Goal: Information Seeking & Learning: Learn about a topic

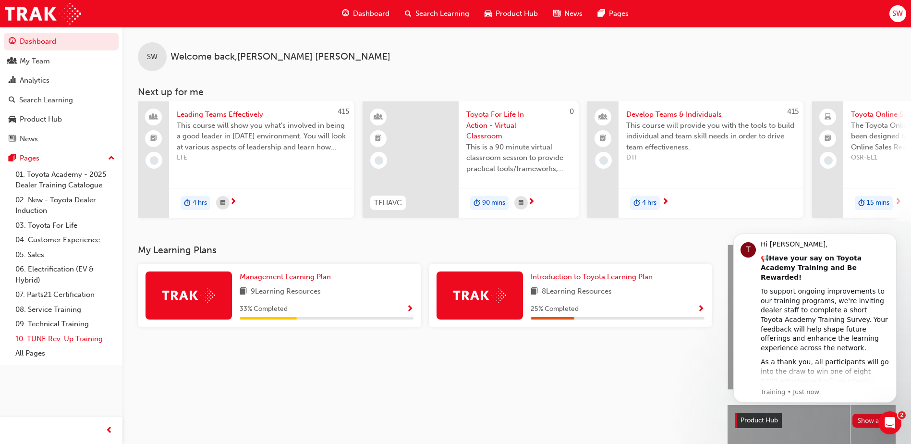
click at [77, 342] on link "10. TUNE Rev-Up Training" at bounding box center [65, 338] width 107 height 15
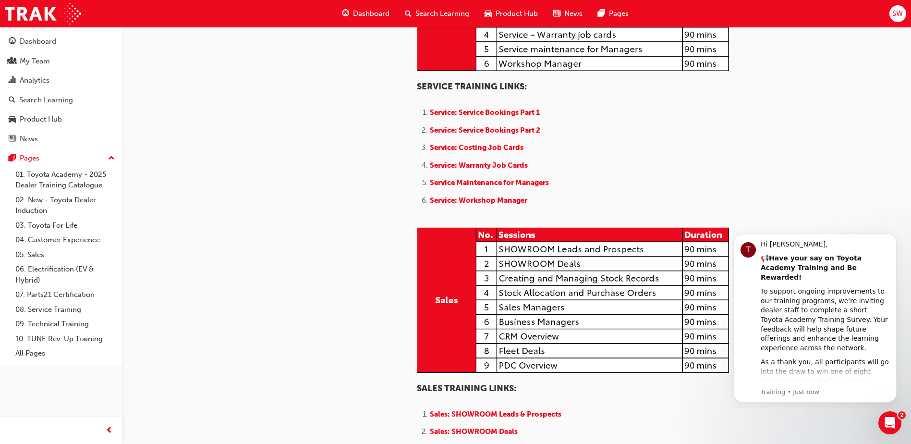
scroll to position [840, 0]
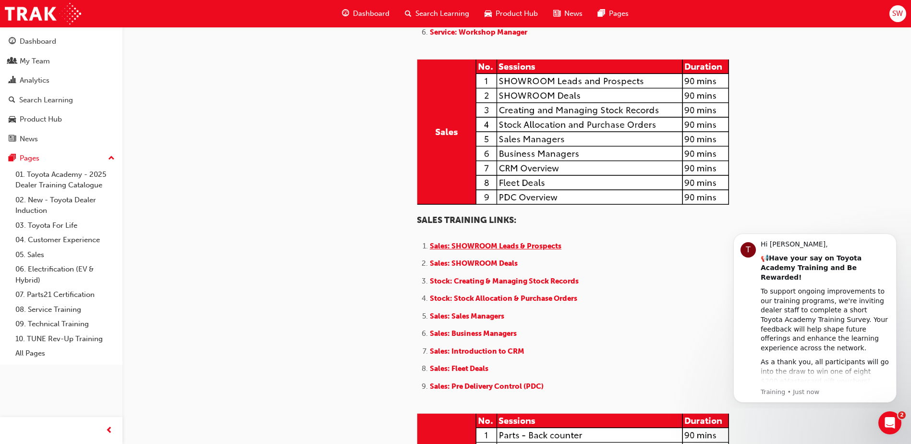
click at [517, 250] on span "Sales: SHOWROOM Leads & Prospects" at bounding box center [496, 245] width 132 height 9
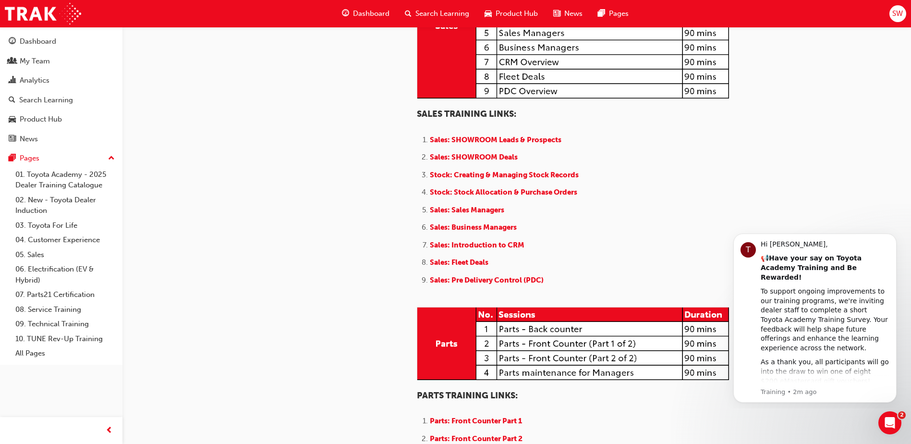
scroll to position [948, 0]
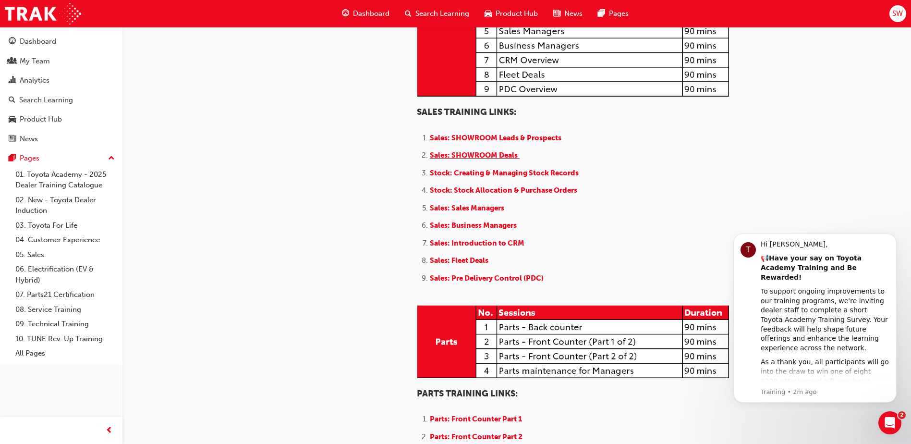
click at [481, 159] on span "Sales: SHOWROOM Deals" at bounding box center [474, 155] width 88 height 9
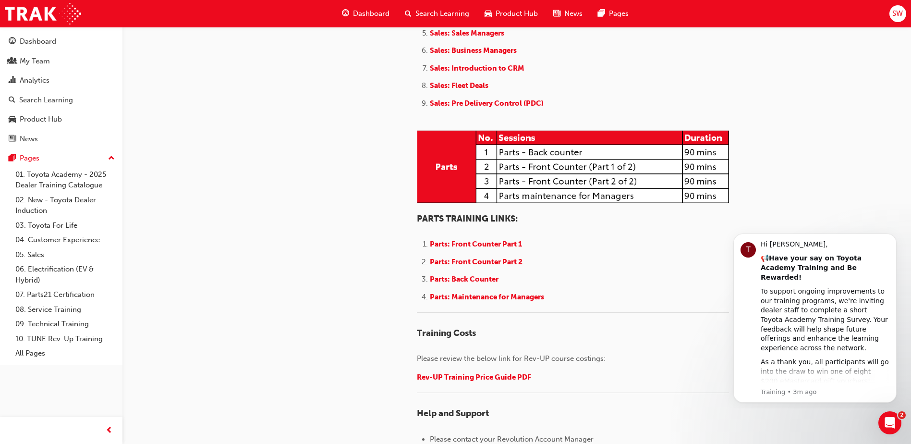
scroll to position [1128, 0]
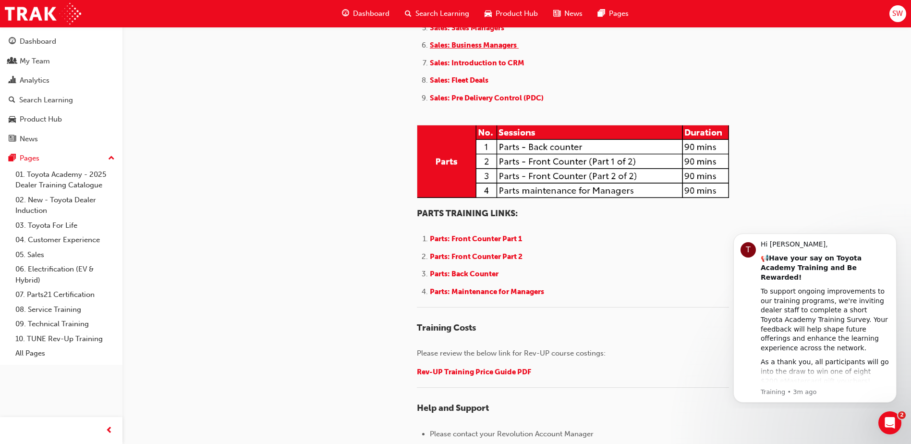
click at [482, 49] on span "Sales: Business Managers" at bounding box center [473, 45] width 87 height 9
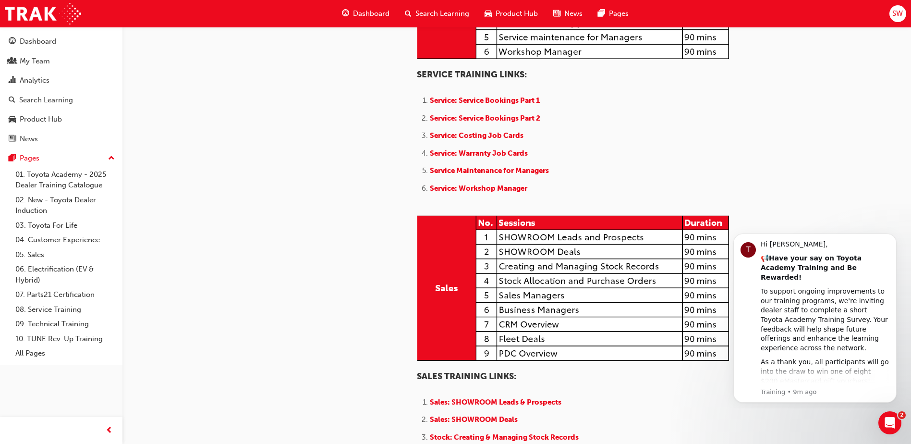
scroll to position [696, 0]
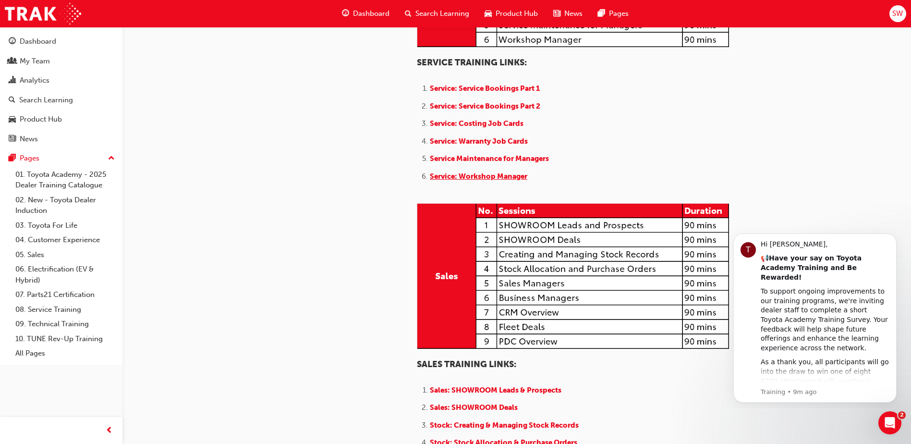
click at [491, 180] on span "Service: Workshop Manager" at bounding box center [478, 176] width 97 height 9
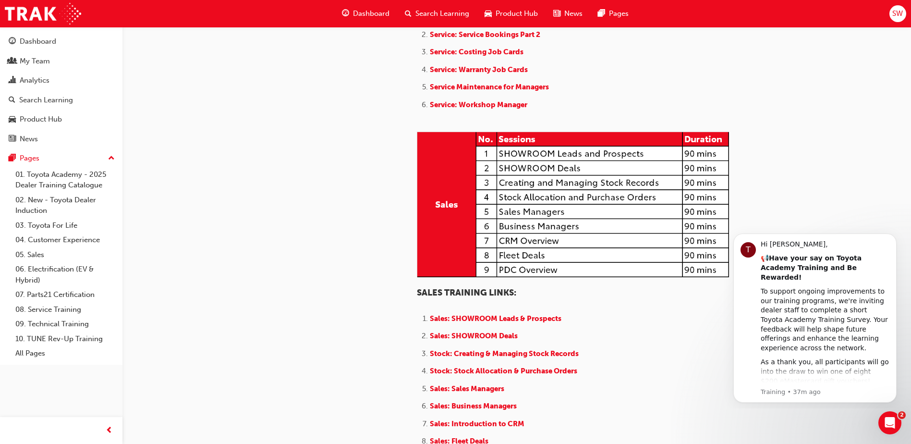
scroll to position [744, 0]
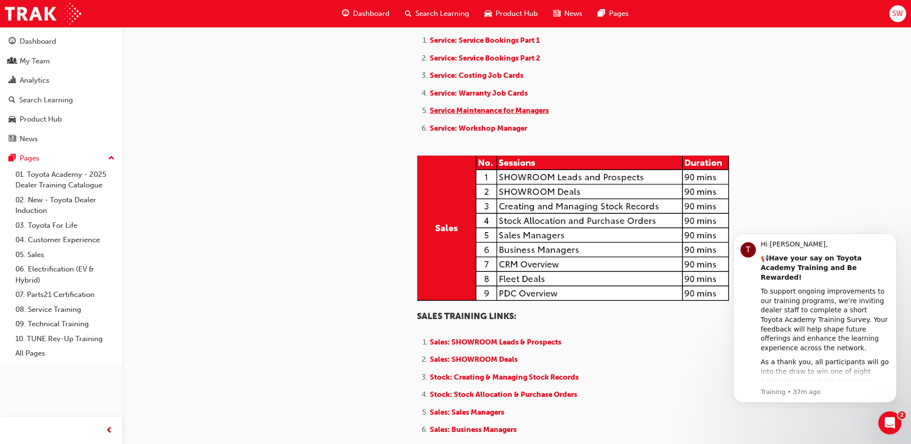
click at [523, 115] on span "Service Maintenance for Managers" at bounding box center [489, 110] width 119 height 9
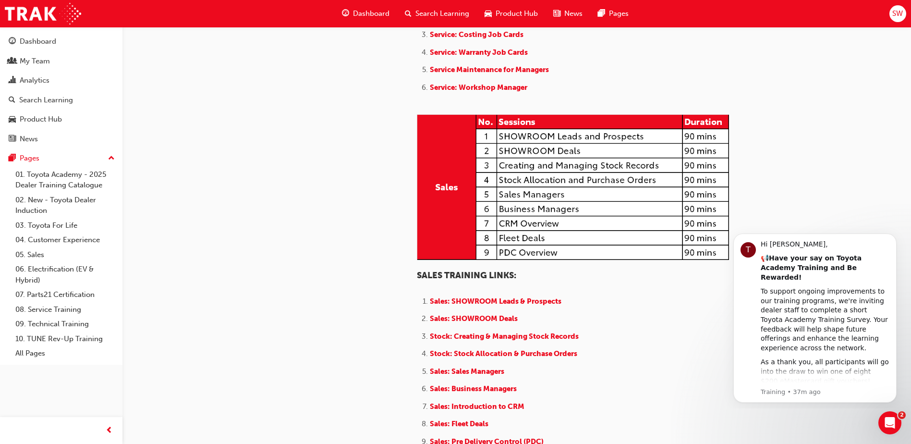
scroll to position [816, 0]
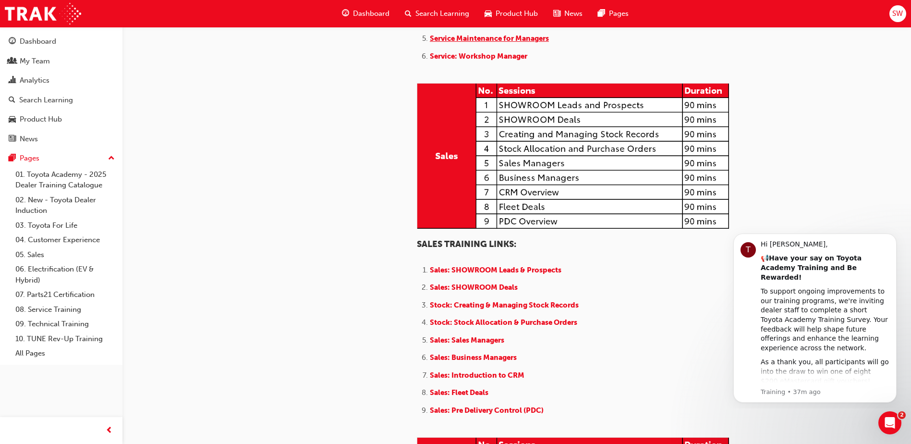
click at [516, 43] on span "Service Maintenance for Managers" at bounding box center [489, 38] width 119 height 9
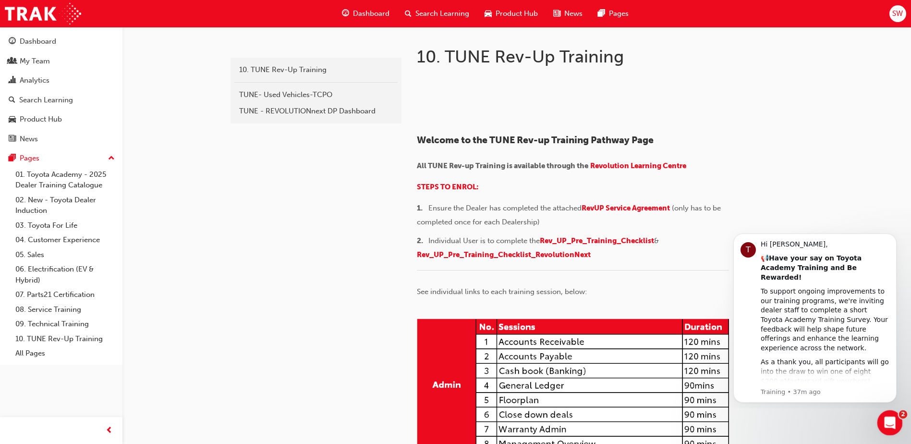
click at [882, 423] on icon "Open Intercom Messenger" at bounding box center [888, 421] width 16 height 16
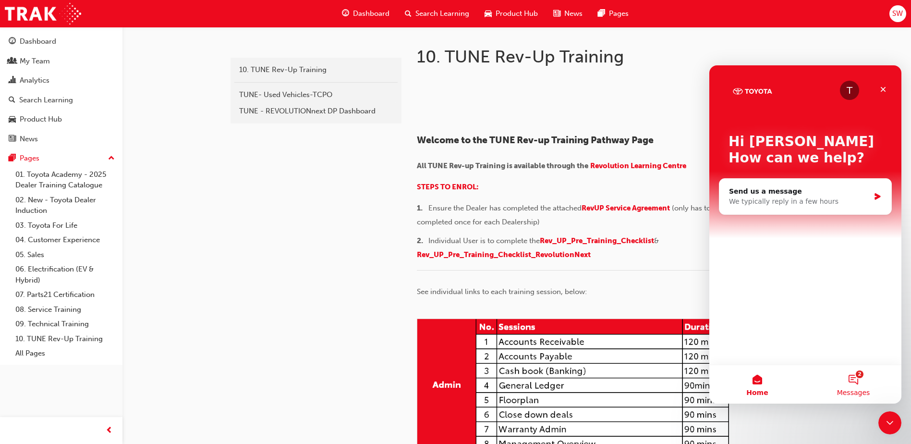
click at [859, 380] on button "2 Messages" at bounding box center [853, 384] width 96 height 38
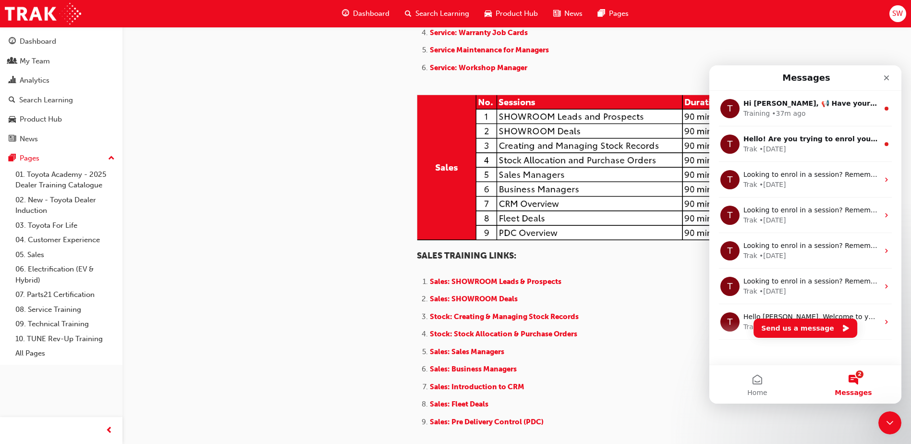
scroll to position [804, 0]
click at [812, 328] on button "Send us a message" at bounding box center [805, 327] width 104 height 19
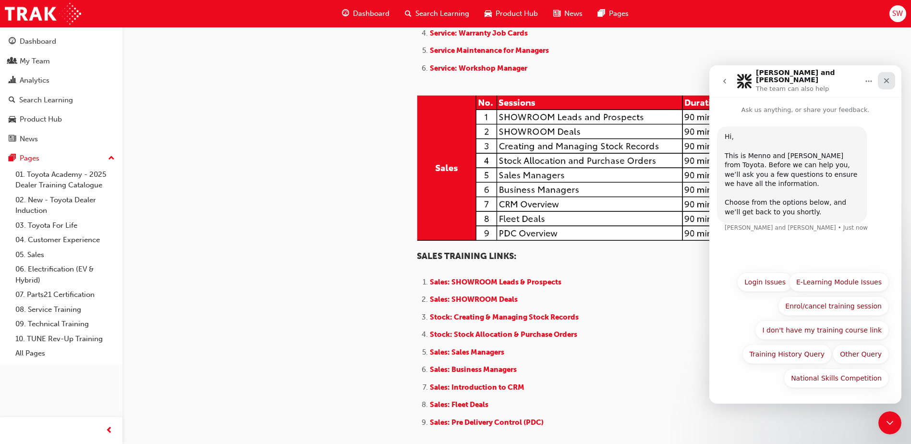
click at [886, 77] on icon "Close" at bounding box center [886, 81] width 8 height 8
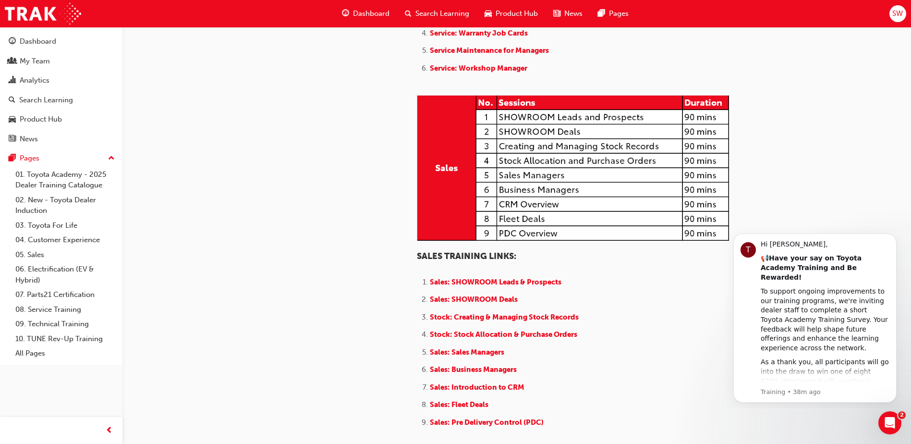
scroll to position [0, 0]
drag, startPoint x: 537, startPoint y: 155, endPoint x: 419, endPoint y: 153, distance: 117.6
click at [419, 76] on ol "Service: Service Bookings Part 1 Service: Service Bookings Part 2 Service: Cost…" at bounding box center [573, 26] width 312 height 102
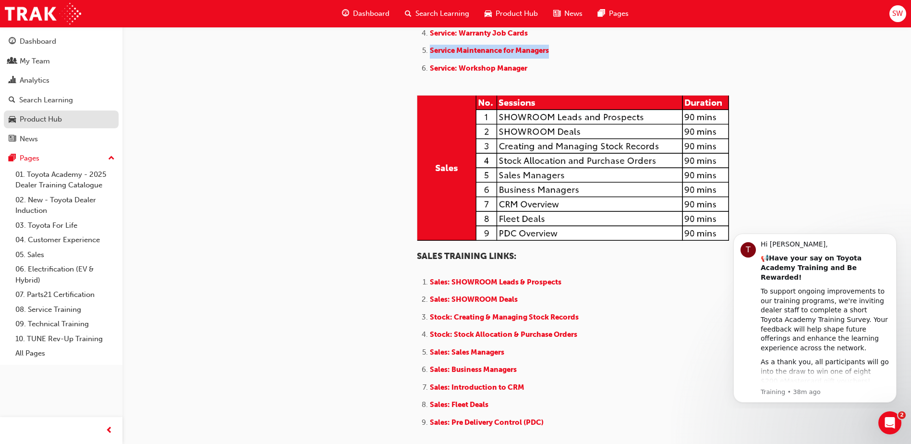
copy li "Service Maintenance for Managers"
click at [495, 55] on span "Service Maintenance for Managers" at bounding box center [489, 50] width 119 height 9
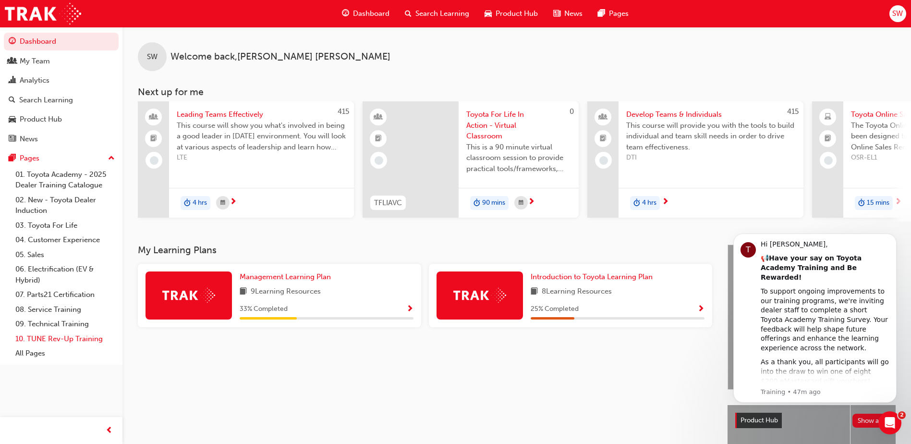
click at [66, 337] on link "10. TUNE Rev-Up Training" at bounding box center [65, 338] width 107 height 15
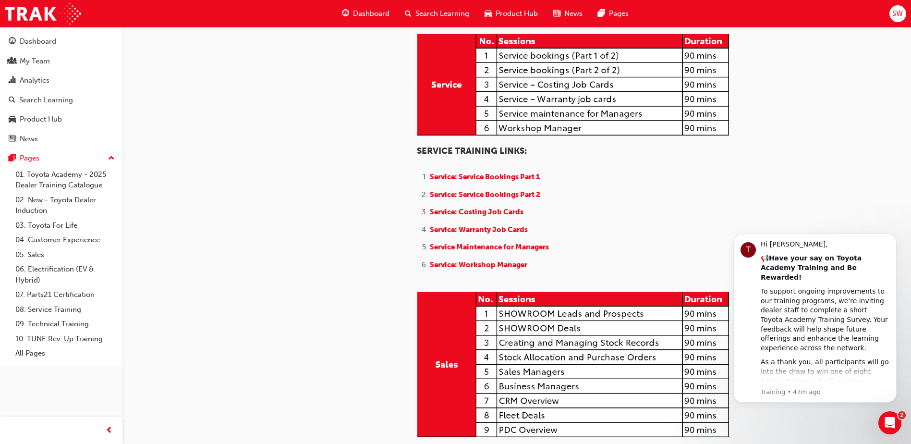
scroll to position [696, 0]
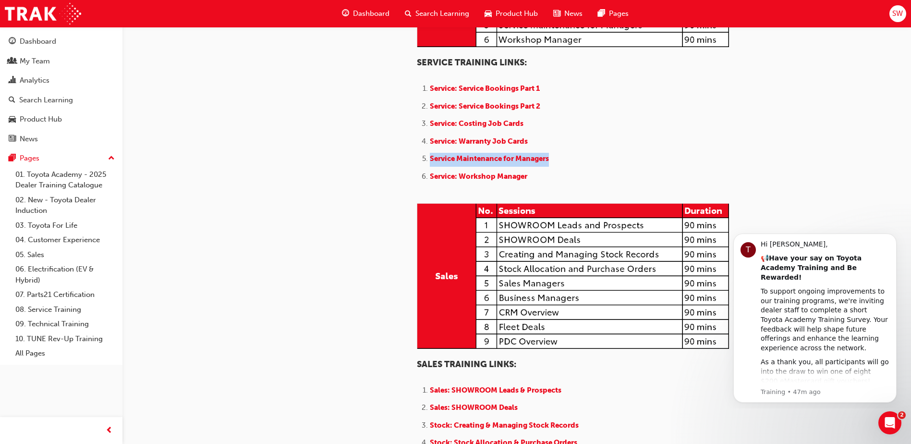
drag, startPoint x: 568, startPoint y: 261, endPoint x: 429, endPoint y: 262, distance: 138.7
click at [430, 167] on li "Service Maintenance for Managers ​" at bounding box center [579, 160] width 299 height 14
copy li "Service Maintenance for Managers"
click at [893, 236] on icon "Dismiss notification" at bounding box center [892, 235] width 3 height 3
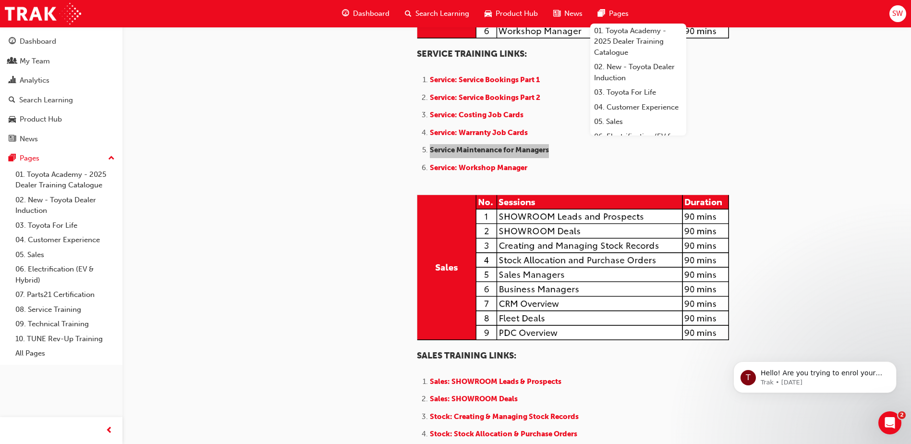
scroll to position [708, 0]
